Goal: Information Seeking & Learning: Find specific fact

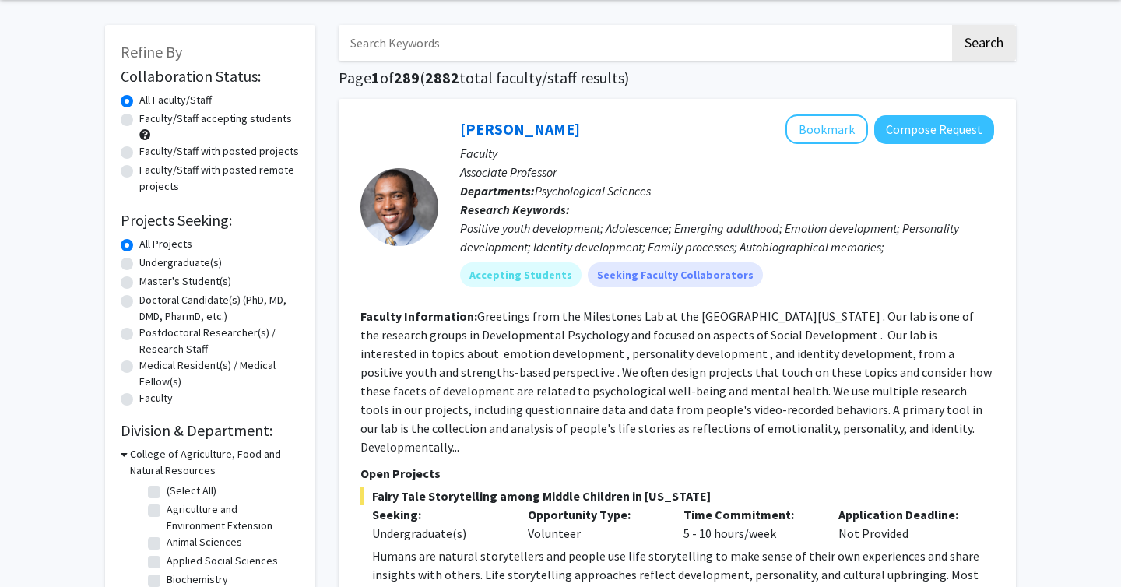
scroll to position [75, 0]
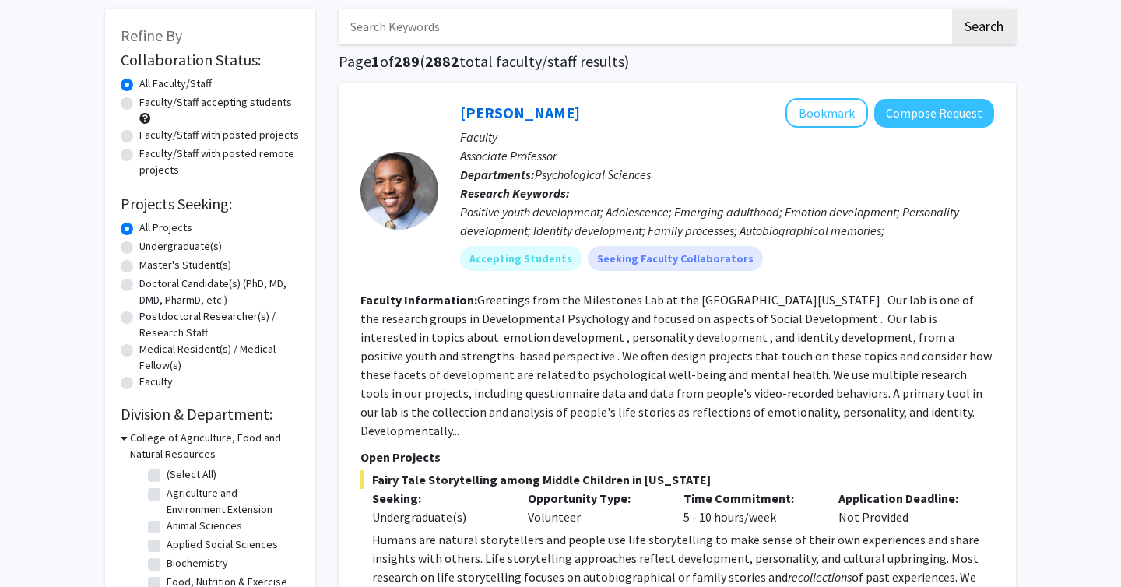
click at [176, 242] on label "Undergraduate(s)" at bounding box center [180, 246] width 82 height 16
click at [149, 242] on input "Undergraduate(s)" at bounding box center [144, 243] width 10 height 10
radio input "true"
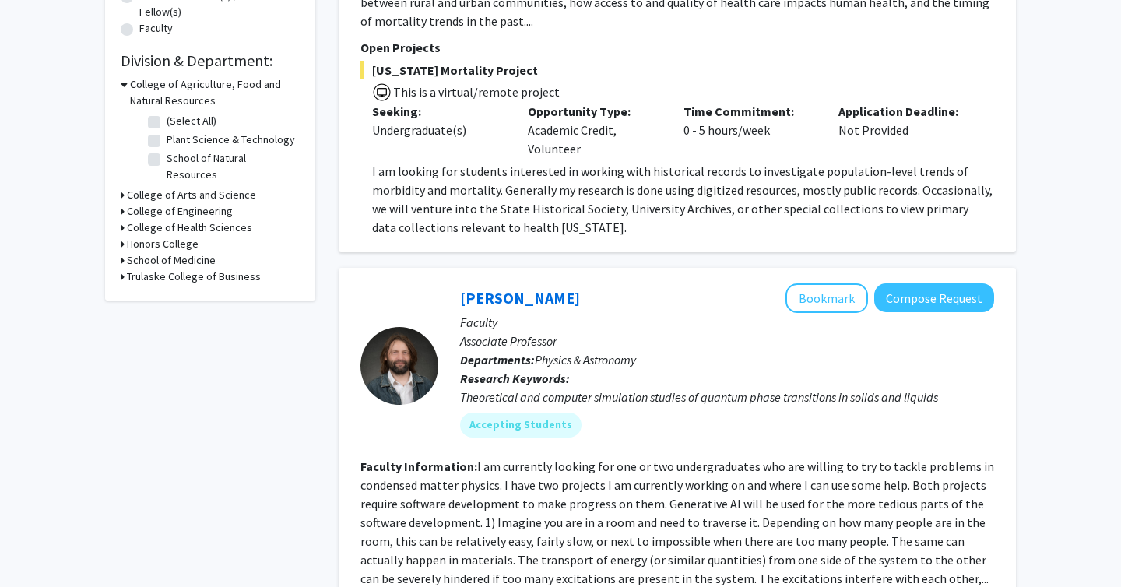
scroll to position [409, 0]
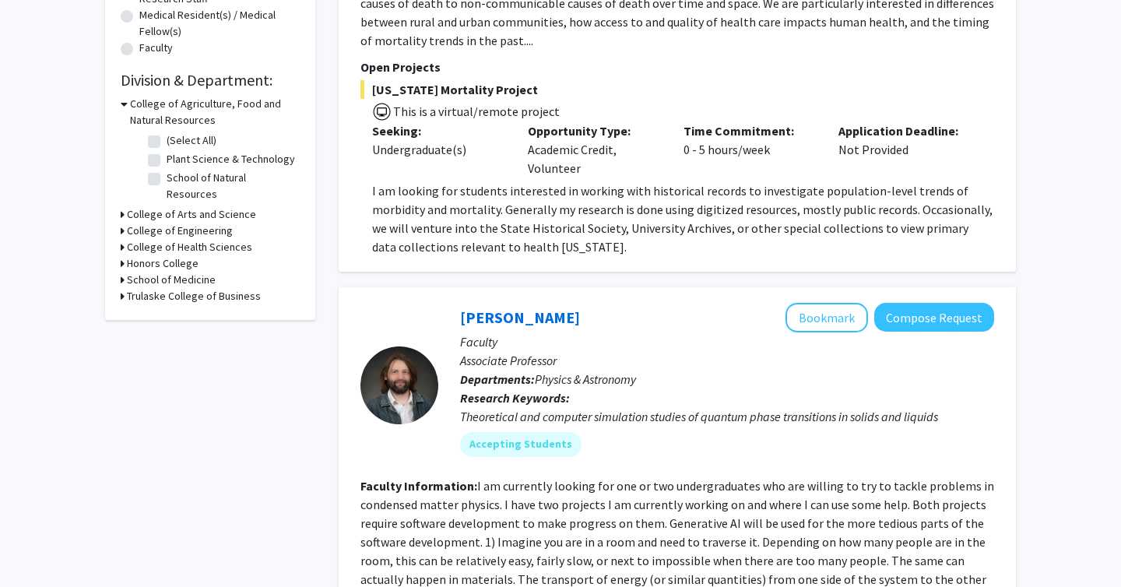
click at [194, 239] on h3 "College of Health Sciences" at bounding box center [189, 247] width 125 height 16
click at [177, 259] on label "Health Sciences" at bounding box center [204, 267] width 75 height 16
click at [177, 259] on input "Health Sciences" at bounding box center [172, 264] width 10 height 10
checkbox input "true"
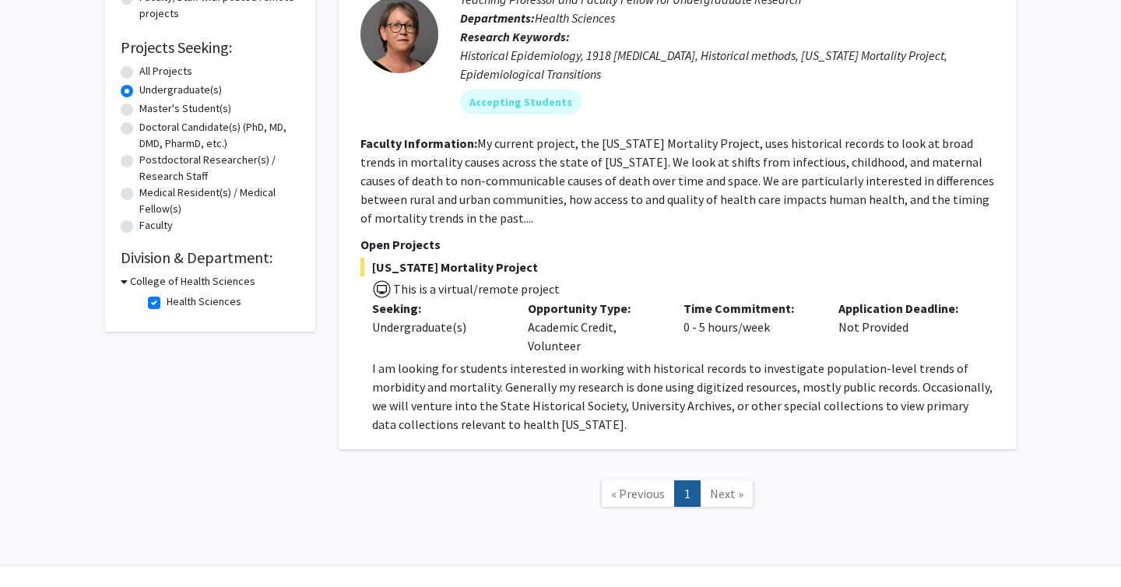
scroll to position [265, 0]
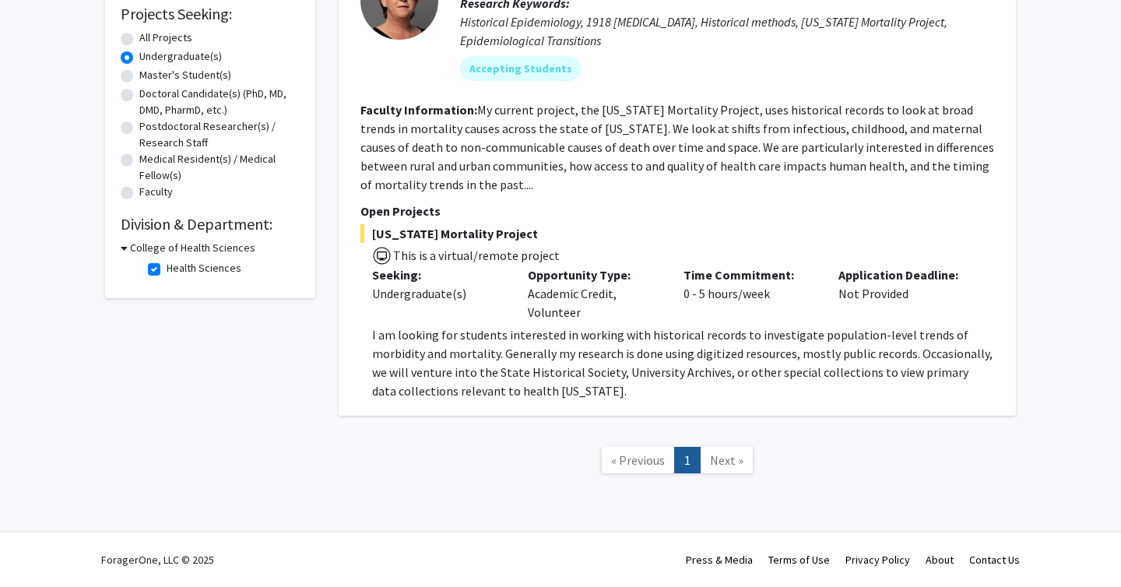
click at [726, 467] on link "Next »" at bounding box center [727, 460] width 54 height 27
click at [170, 35] on label "All Projects" at bounding box center [165, 38] width 53 height 16
click at [149, 35] on input "All Projects" at bounding box center [144, 35] width 10 height 10
radio input "true"
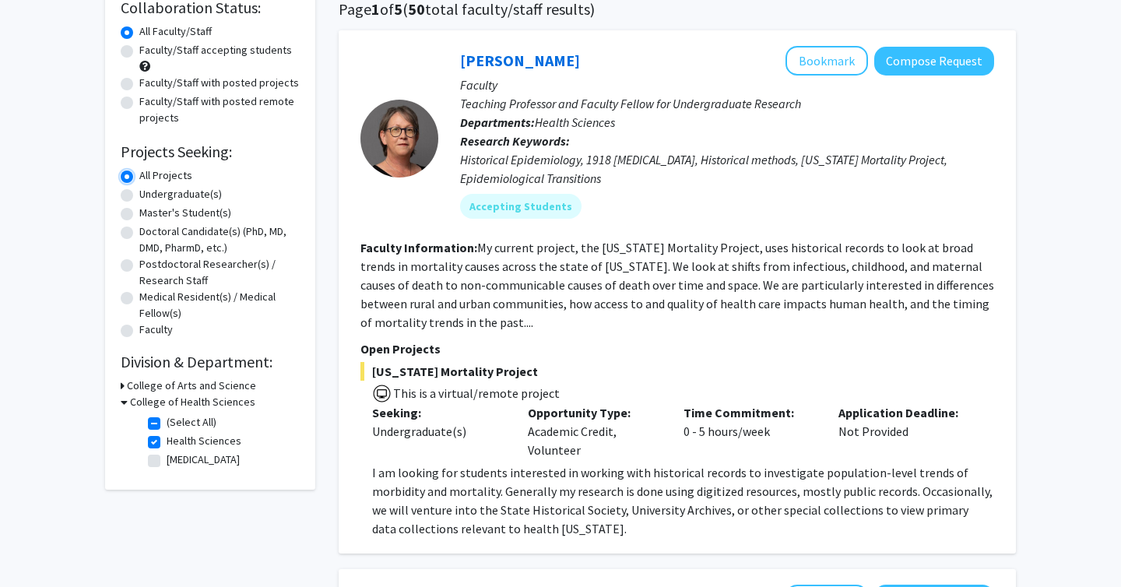
scroll to position [123, 0]
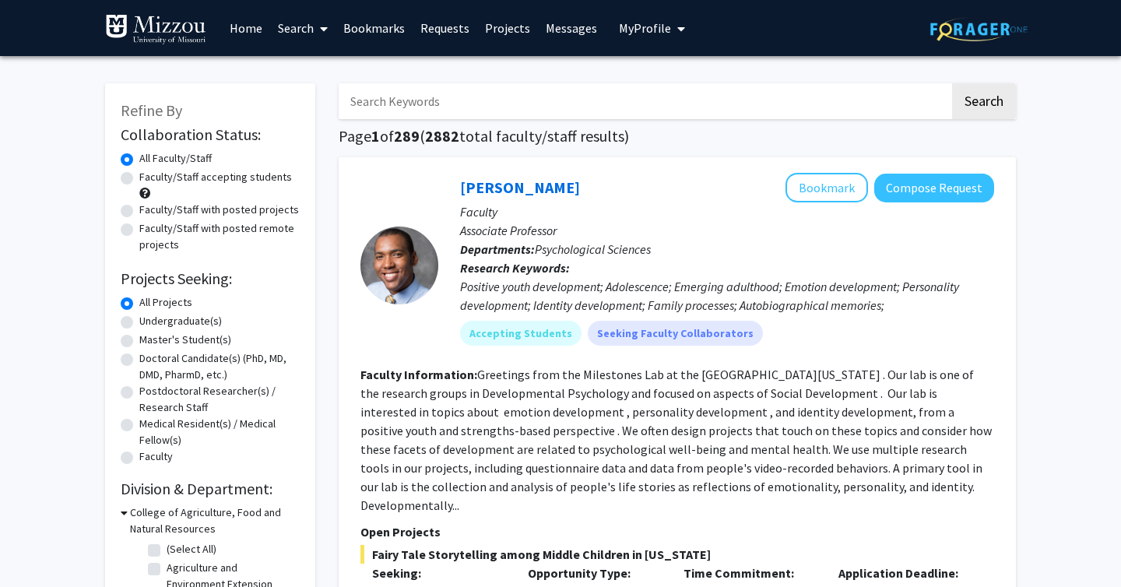
click at [419, 100] on input "Search Keywords" at bounding box center [644, 101] width 611 height 36
type input "[MEDICAL_DATA]"
click at [952, 83] on button "Search" at bounding box center [984, 101] width 64 height 36
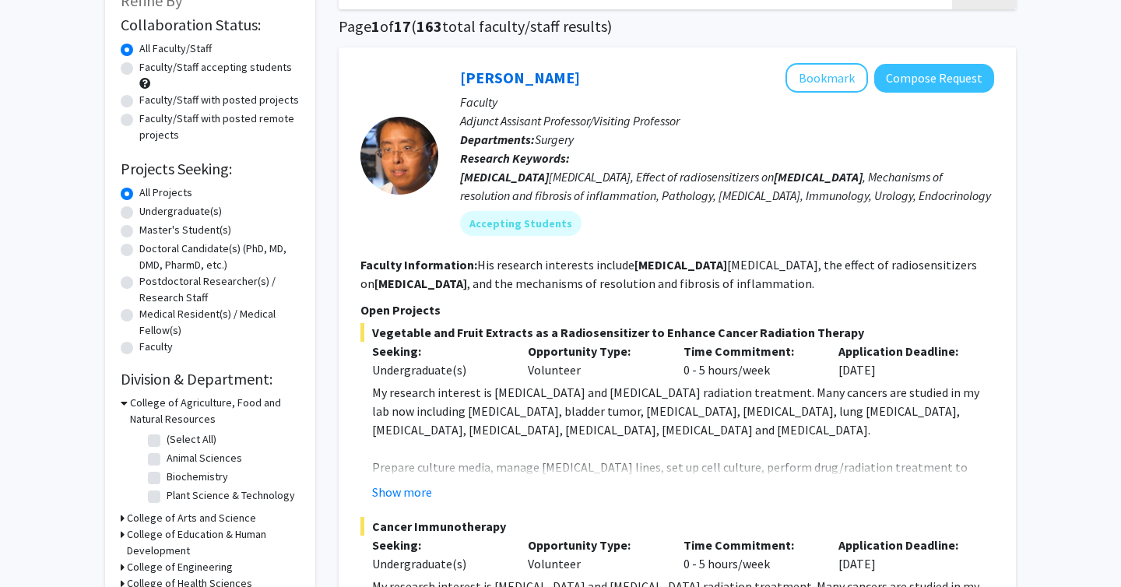
scroll to position [105, 0]
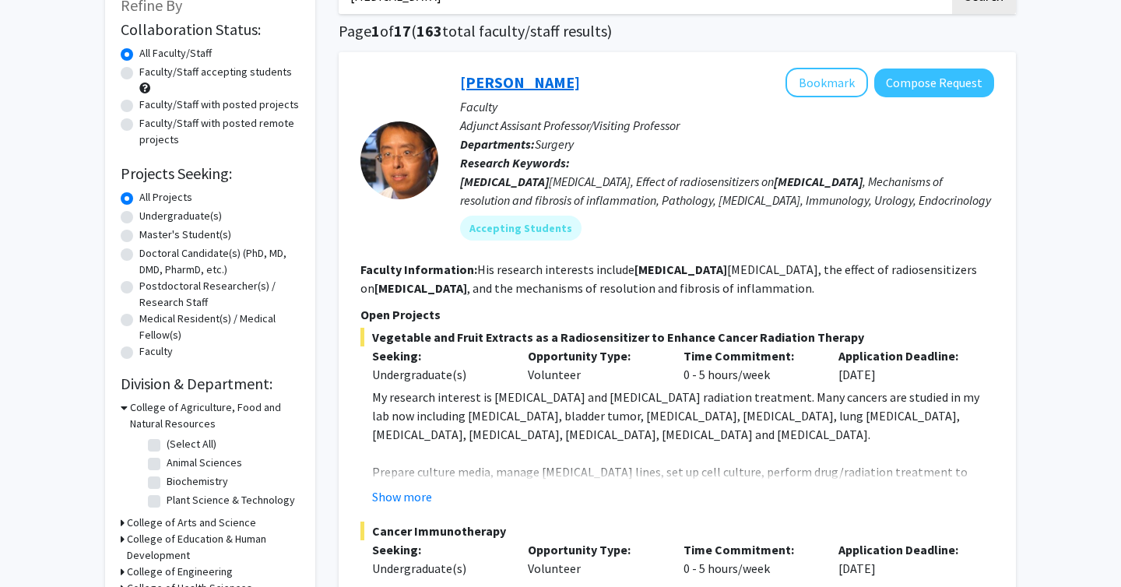
click at [505, 75] on link "[PERSON_NAME]" at bounding box center [520, 81] width 120 height 19
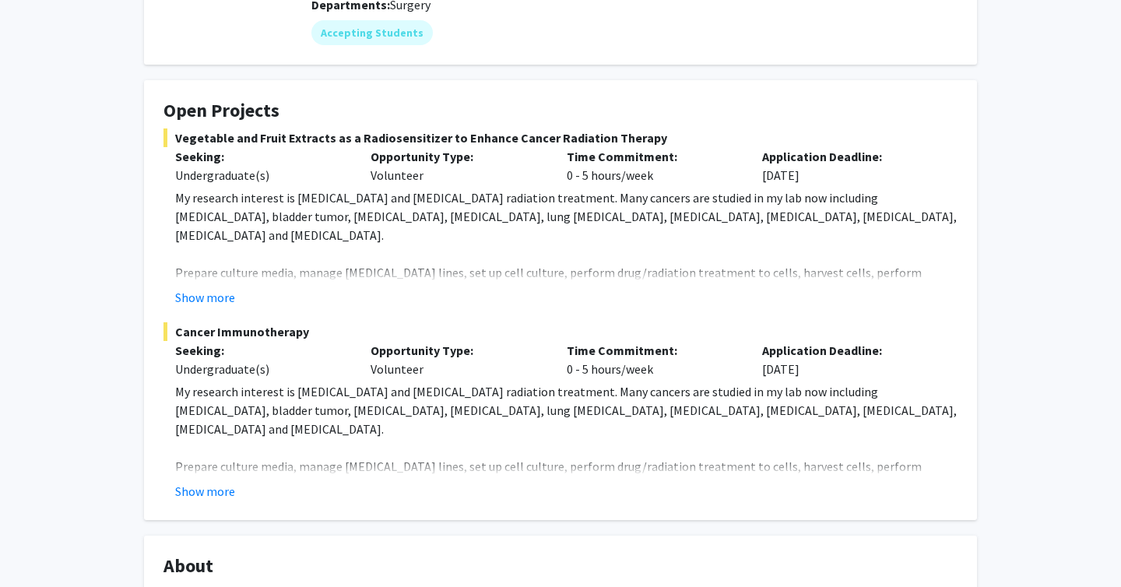
scroll to position [269, 0]
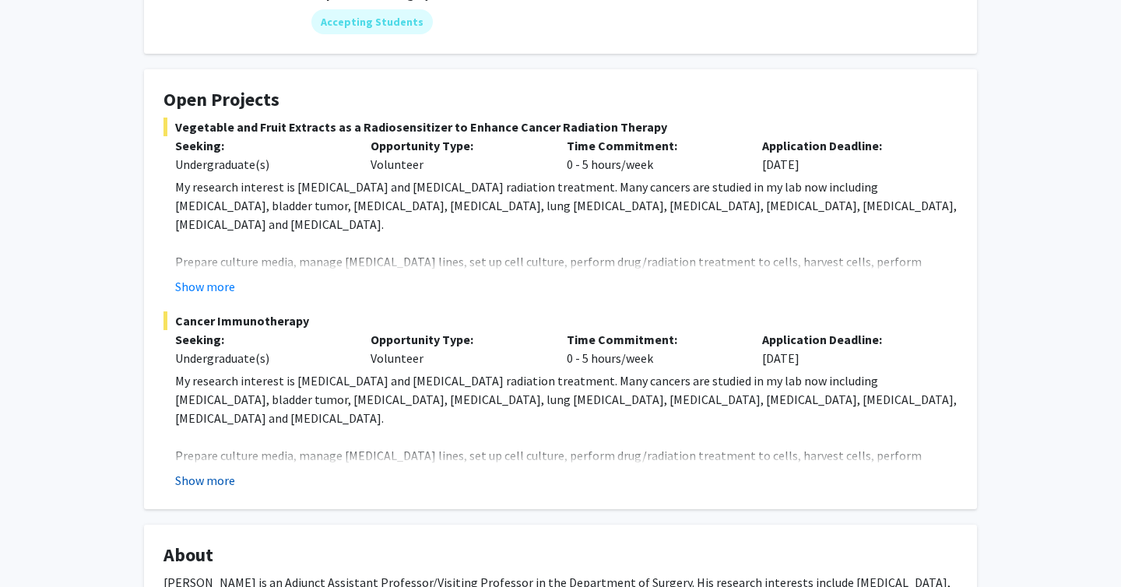
click at [198, 471] on button "Show more" at bounding box center [205, 480] width 60 height 19
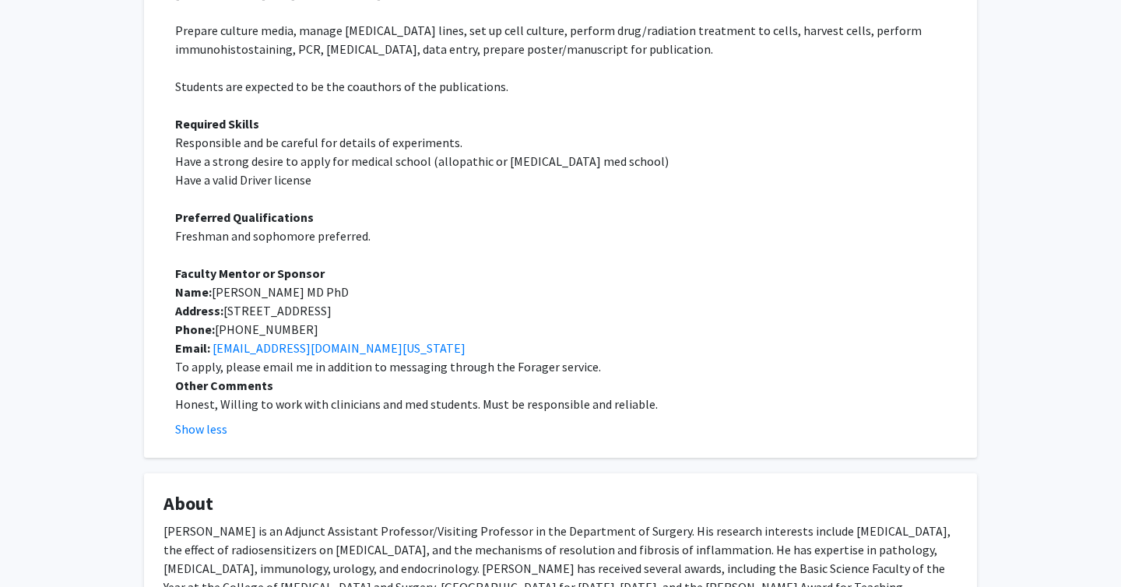
scroll to position [0, 0]
